Goal: Information Seeking & Learning: Learn about a topic

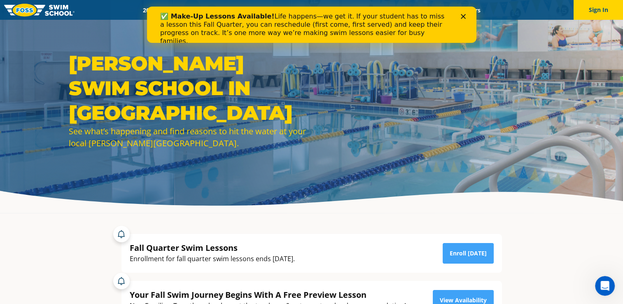
click at [462, 16] on icon "Close" at bounding box center [462, 16] width 5 height 5
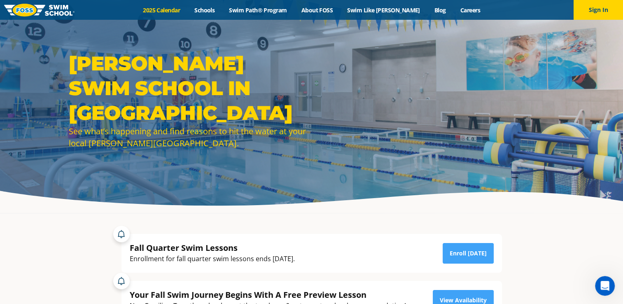
click at [170, 7] on link "2025 Calendar" at bounding box center [161, 10] width 51 height 8
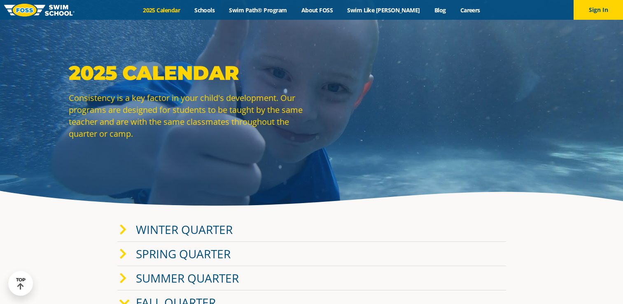
click at [203, 222] on link "Winter Quarter" at bounding box center [184, 230] width 97 height 16
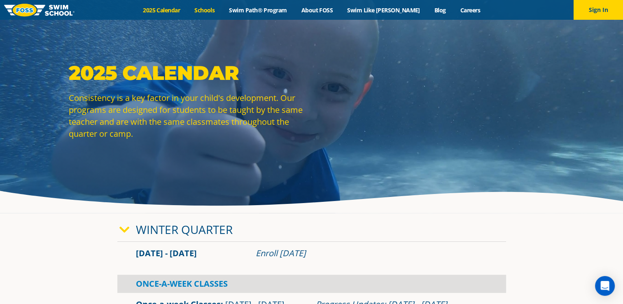
click at [222, 7] on link "Schools" at bounding box center [204, 10] width 35 height 8
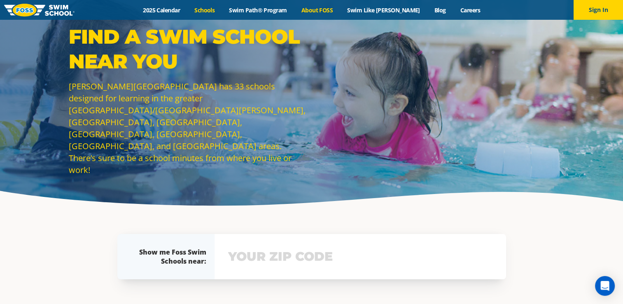
click at [338, 13] on link "About FOSS" at bounding box center [317, 10] width 46 height 8
